Goal: Communication & Community: Answer question/provide support

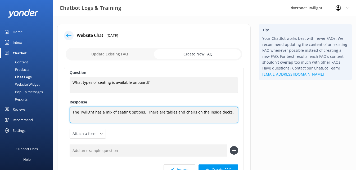
click at [229, 112] on textarea "The Twilight has a mix of seating options. There are tables and chairs on the i…" at bounding box center [154, 115] width 169 height 16
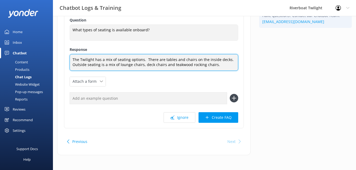
scroll to position [53, 0]
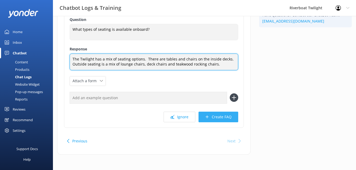
type textarea "The Twilight has a mix of seating options. There are tables and chairs on the i…"
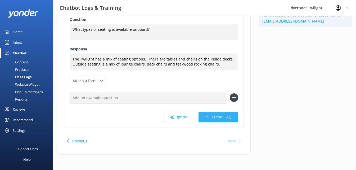
click at [227, 116] on button "Create FAQ" at bounding box center [219, 117] width 40 height 11
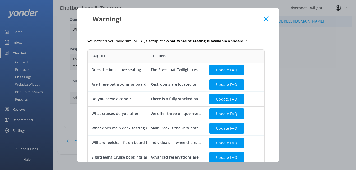
scroll to position [328, 174]
click at [221, 69] on button "Update FAQ" at bounding box center [227, 70] width 34 height 11
checkbox input "false"
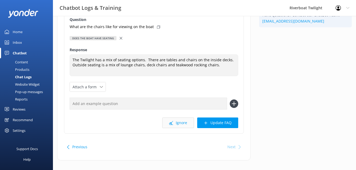
click at [177, 123] on button "Ignore" at bounding box center [178, 122] width 32 height 11
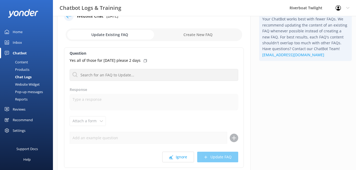
scroll to position [60, 0]
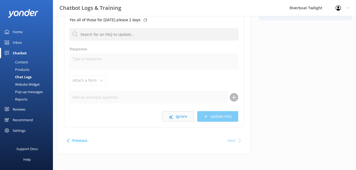
click at [183, 116] on button "Ignore" at bounding box center [178, 116] width 32 height 11
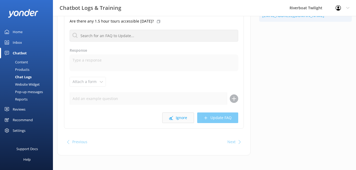
scroll to position [60, 0]
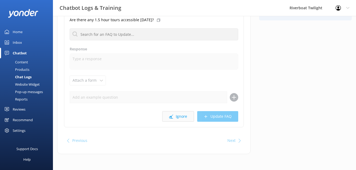
click at [177, 116] on button "Ignore" at bounding box center [178, 116] width 32 height 11
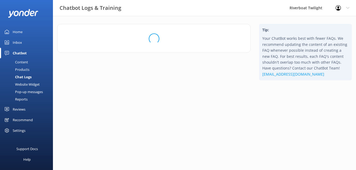
scroll to position [0, 0]
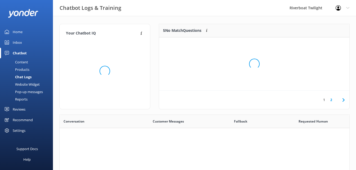
scroll to position [62, 186]
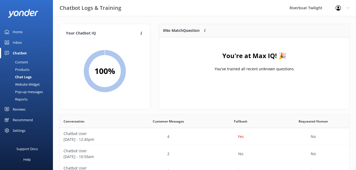
click at [15, 31] on div "Home" at bounding box center [18, 32] width 10 height 11
